Goal: Navigation & Orientation: Understand site structure

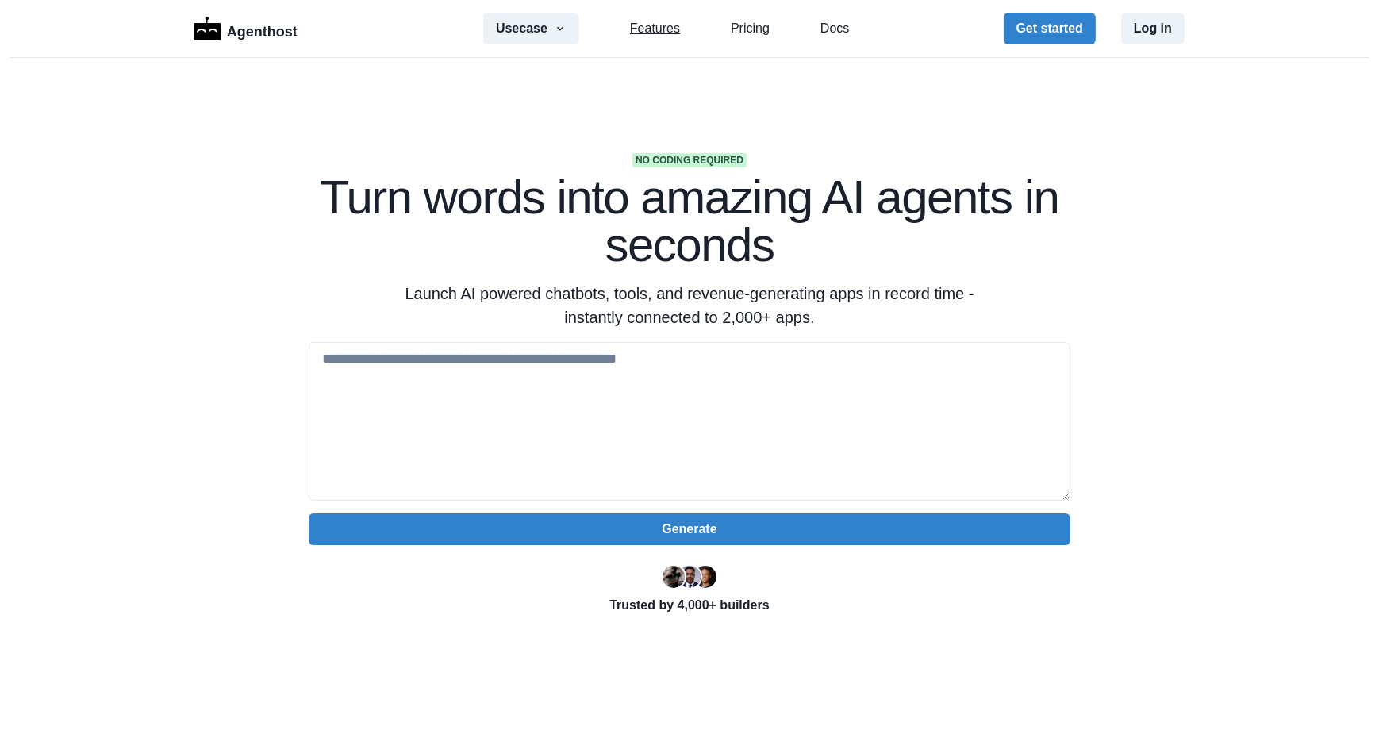
click at [664, 29] on link "Features" at bounding box center [655, 28] width 50 height 19
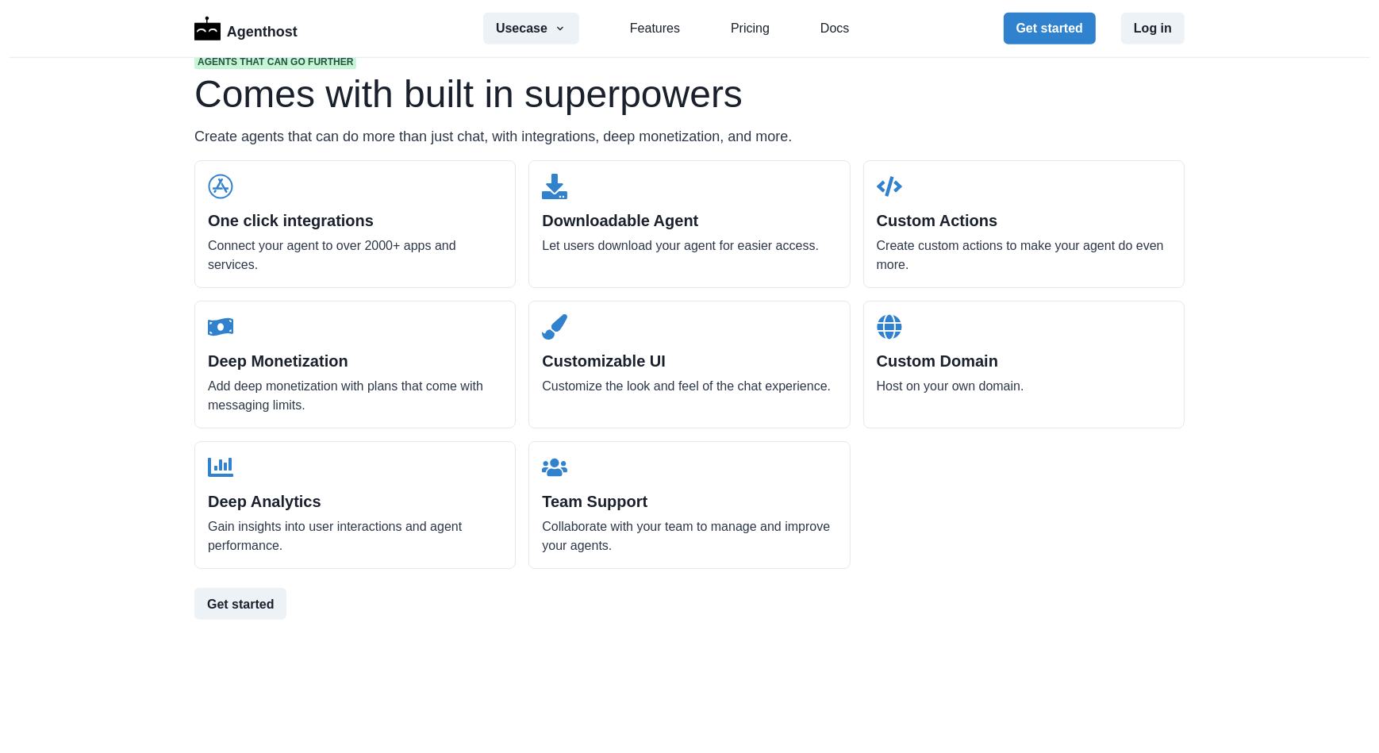
scroll to position [1516, 0]
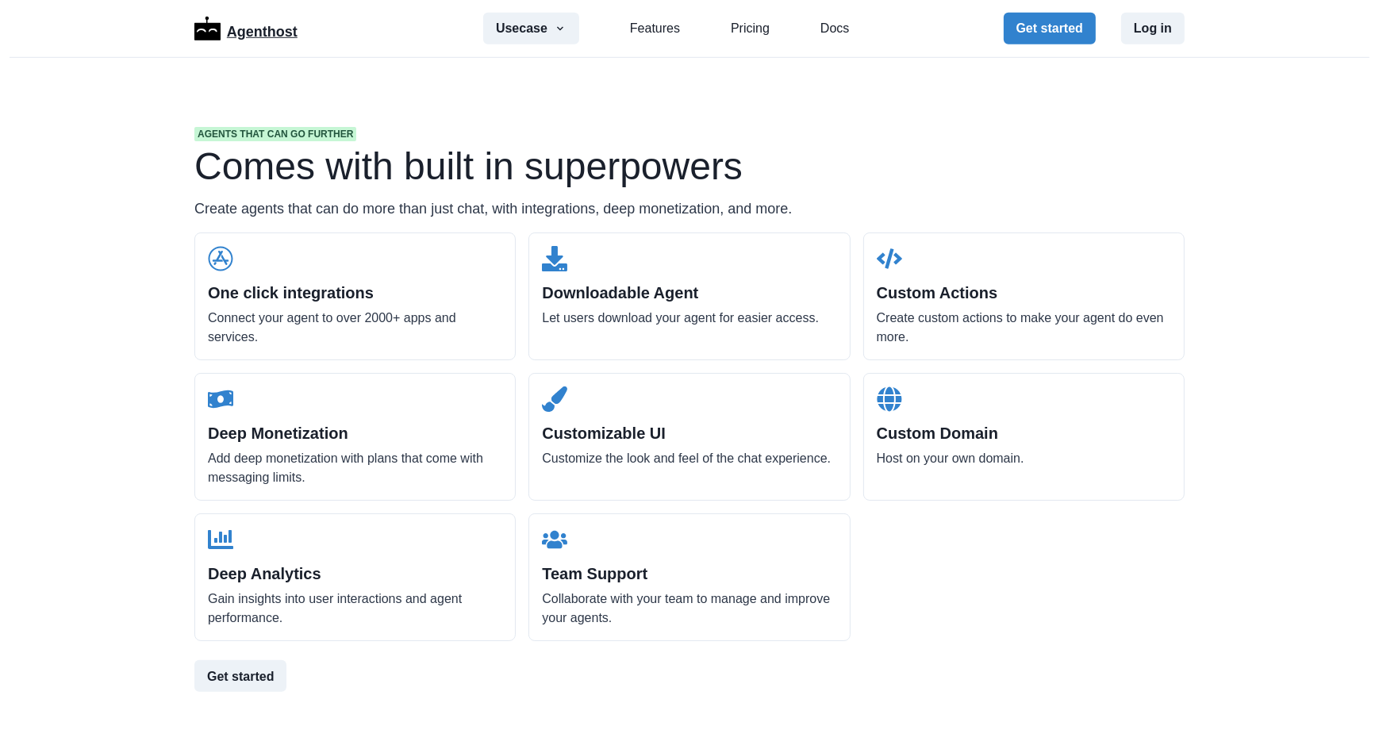
click at [260, 33] on p "Agenthost" at bounding box center [262, 29] width 71 height 28
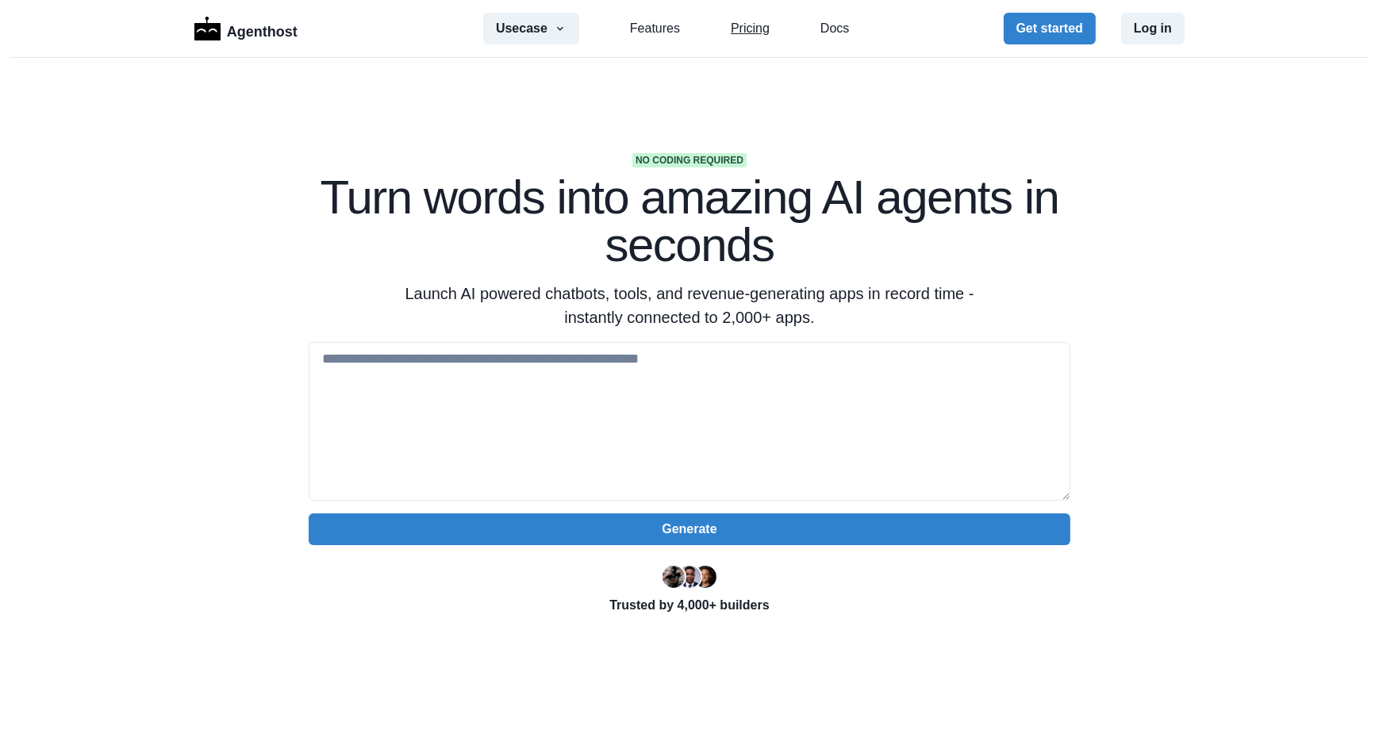
click at [750, 32] on link "Pricing" at bounding box center [750, 28] width 39 height 19
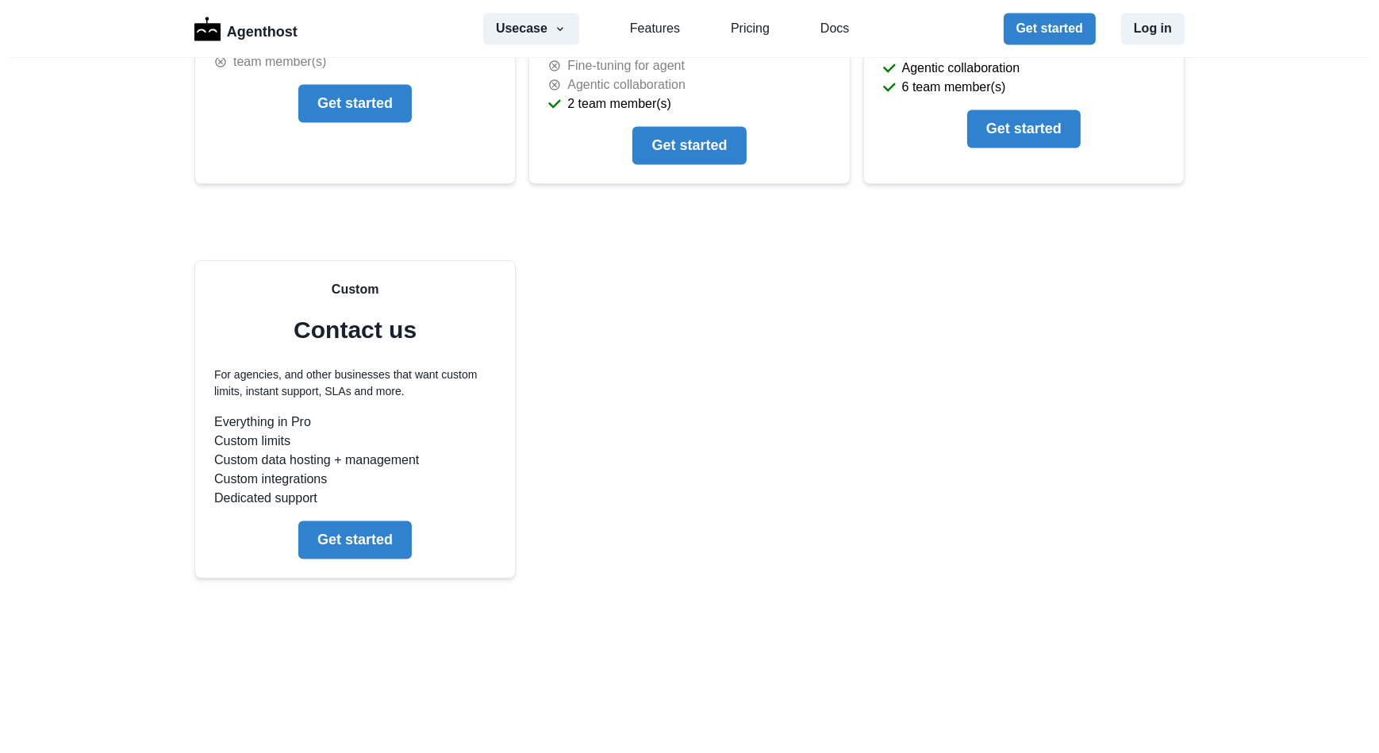
scroll to position [3879, 0]
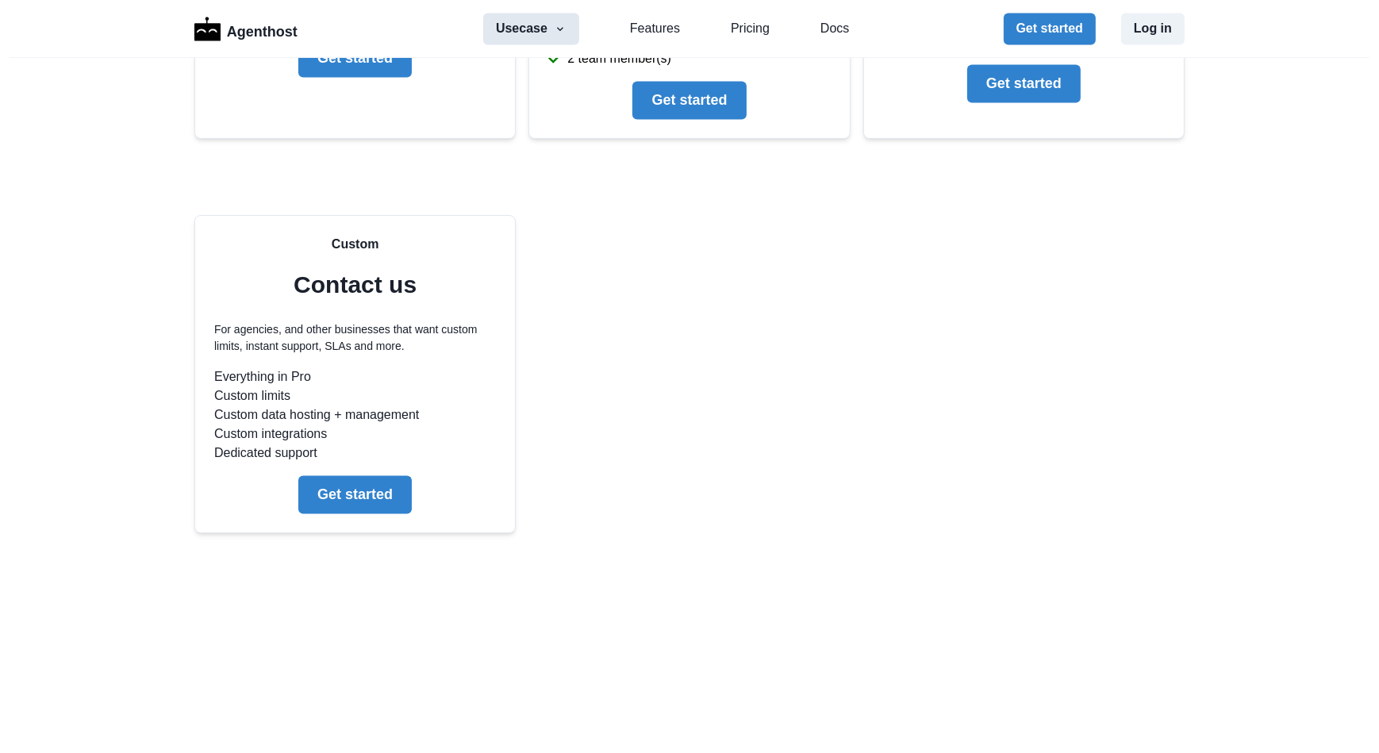
click at [533, 39] on button "Usecase" at bounding box center [531, 29] width 96 height 32
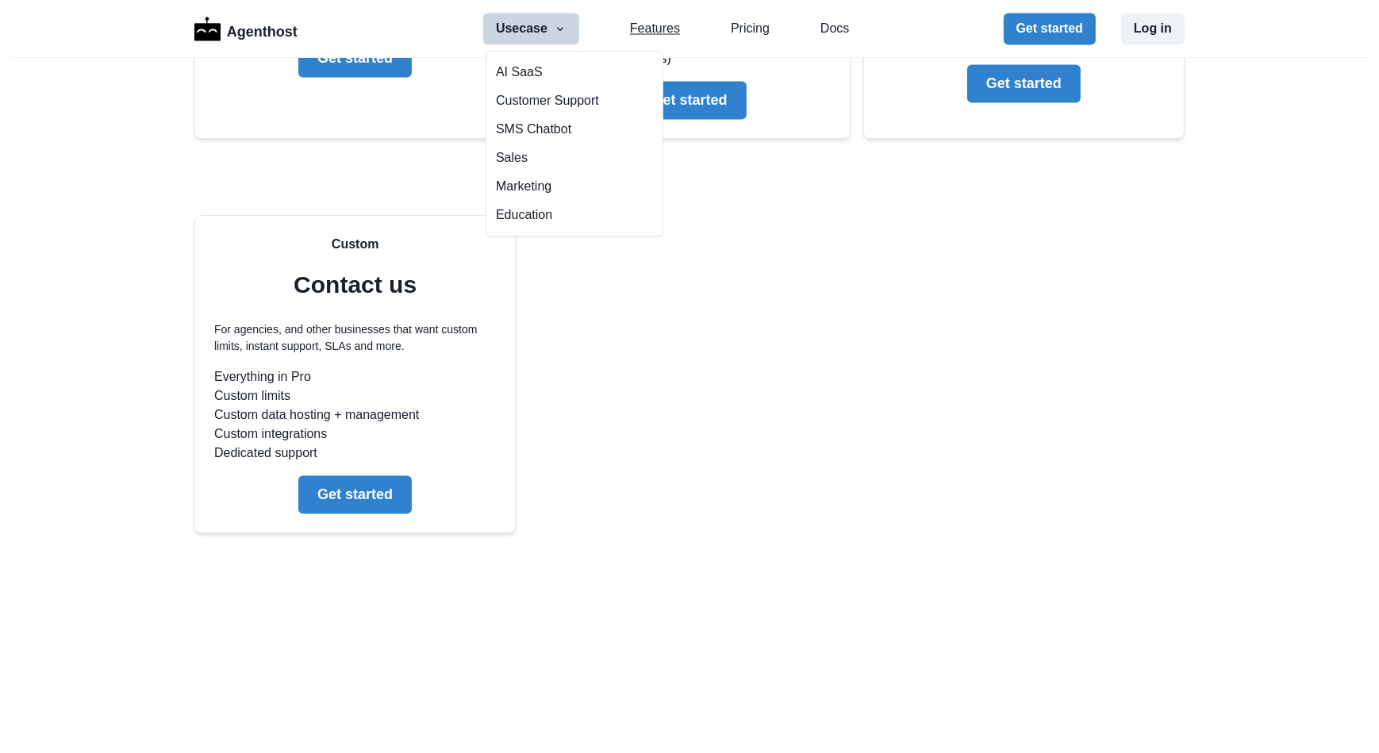
click at [630, 28] on link "Features" at bounding box center [655, 28] width 50 height 19
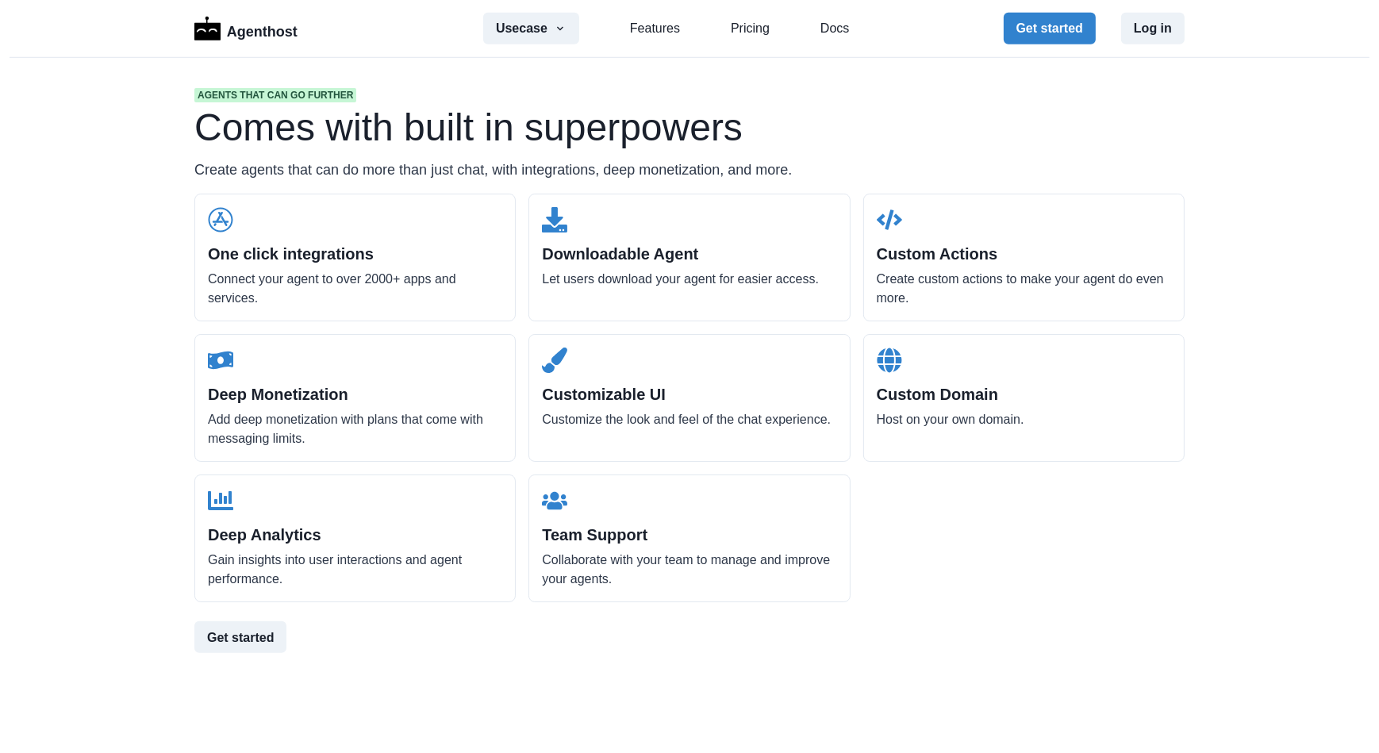
scroll to position [1444, 0]
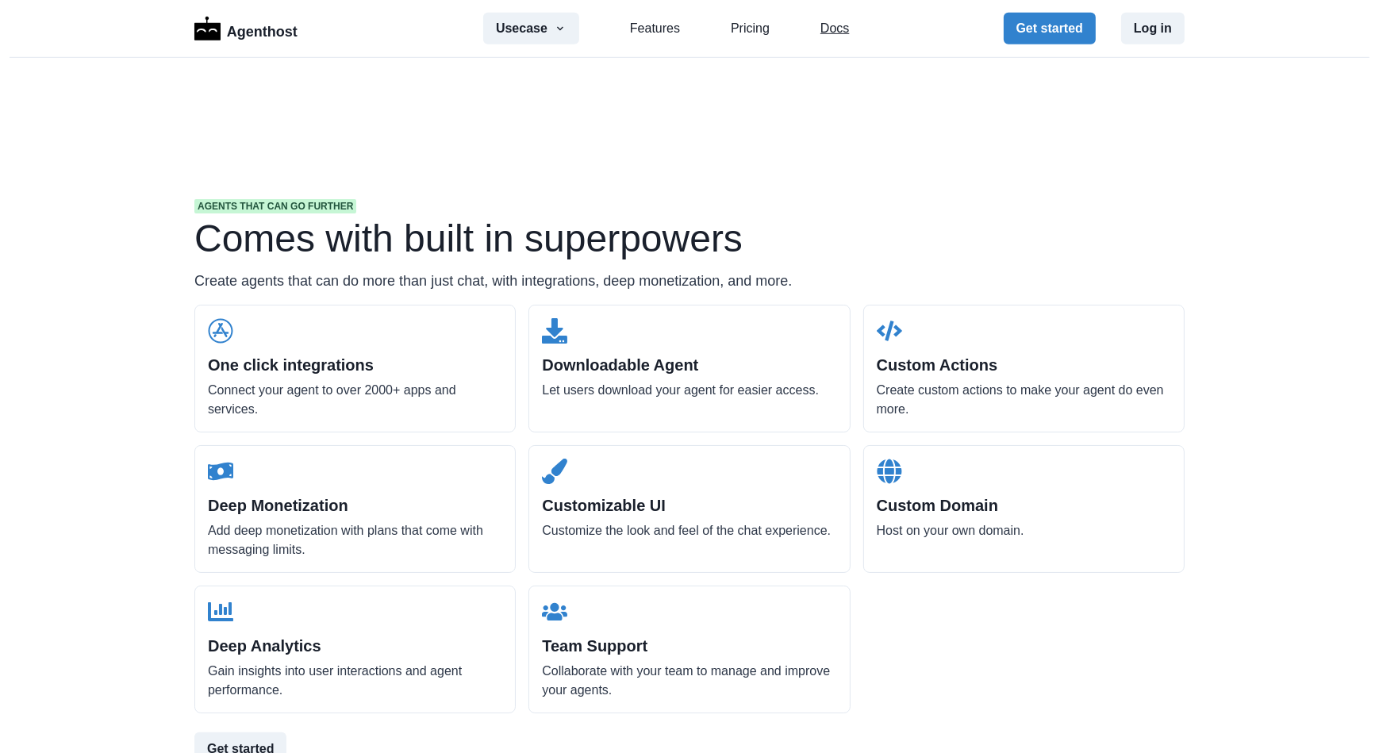
click at [820, 31] on link "Docs" at bounding box center [834, 28] width 29 height 19
